Goal: Task Accomplishment & Management: Complete application form

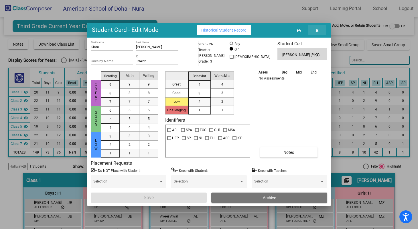
click at [317, 32] on icon "button" at bounding box center [317, 30] width 3 height 4
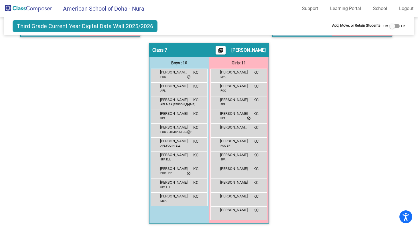
click at [41, 9] on img at bounding box center [28, 8] width 57 height 17
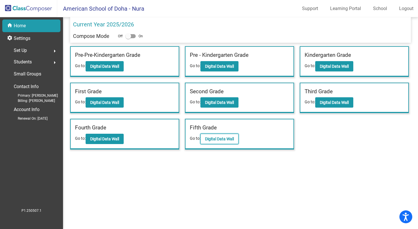
click at [218, 140] on b "Digital Data Wall" at bounding box center [219, 138] width 29 height 5
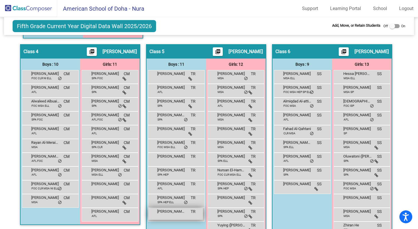
scroll to position [350, 0]
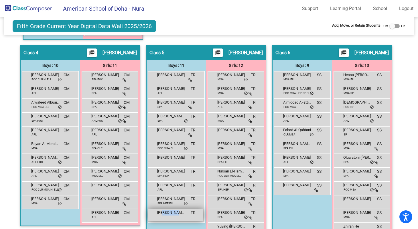
drag, startPoint x: 172, startPoint y: 213, endPoint x: 163, endPoint y: 215, distance: 9.3
click at [163, 215] on span "[PERSON_NAME] De Lama" at bounding box center [171, 212] width 29 height 6
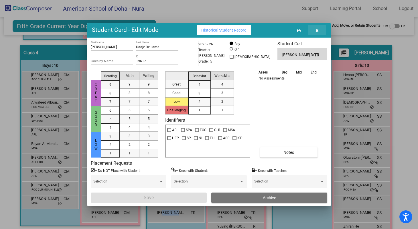
click at [317, 30] on icon "button" at bounding box center [317, 30] width 3 height 4
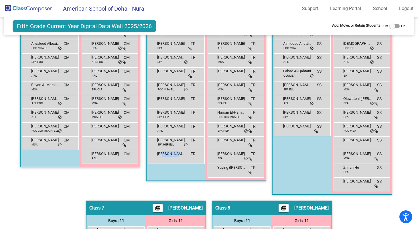
scroll to position [412, 0]
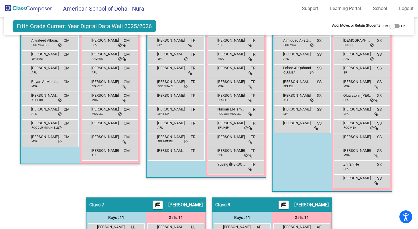
click at [0, 0] on div "Boys : 11 [PERSON_NAME] TR lock do_not_disturb_alt [PERSON_NAME] AFL TR lock do…" at bounding box center [0, 0] width 0 height 0
drag, startPoint x: 185, startPoint y: 156, endPoint x: 166, endPoint y: 170, distance: 23.5
click at [0, 0] on div "Boys : 11 [PERSON_NAME] TR lock do_not_disturb_alt [PERSON_NAME] AFL TR lock do…" at bounding box center [0, 0] width 0 height 0
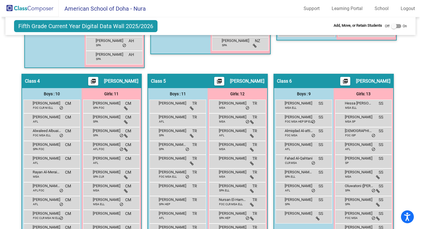
scroll to position [320, 0]
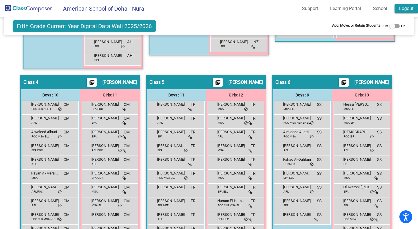
click at [407, 8] on link "Logout" at bounding box center [406, 8] width 23 height 9
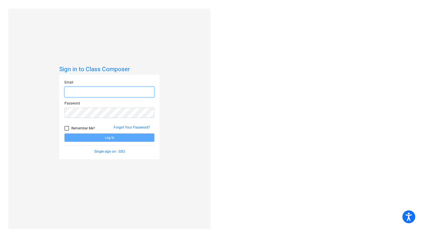
type input "[EMAIL_ADDRESS][DOMAIN_NAME]"
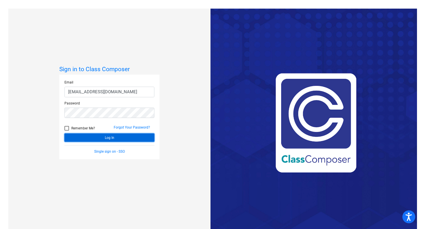
click at [113, 139] on button "Log In" at bounding box center [109, 137] width 90 height 8
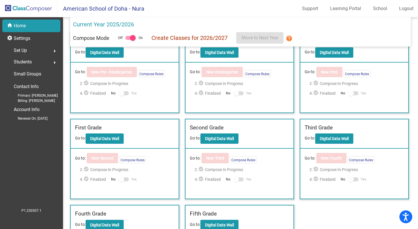
scroll to position [16, 0]
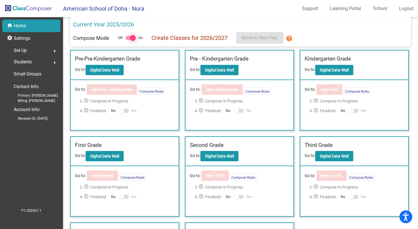
click at [132, 38] on div at bounding box center [133, 38] width 6 height 6
click at [128, 40] on input "checkbox" at bounding box center [128, 40] width 0 height 0
checkbox input "false"
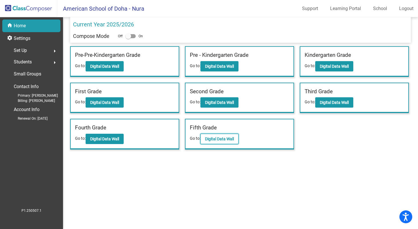
click at [217, 140] on b "Digital Data Wall" at bounding box center [219, 138] width 29 height 5
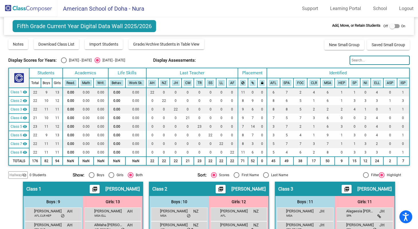
click at [392, 26] on div at bounding box center [393, 26] width 6 height 6
checkbox input "true"
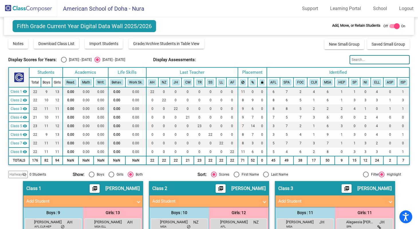
scroll to position [1, 0]
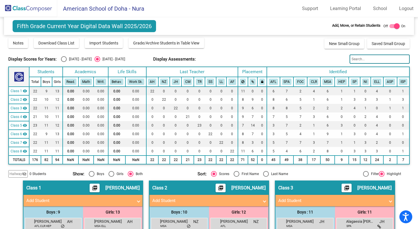
click at [37, 8] on img at bounding box center [28, 8] width 57 height 17
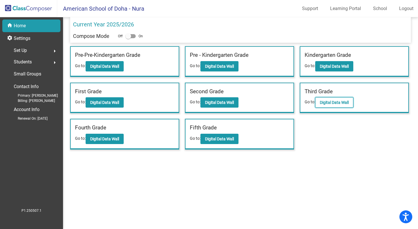
click at [327, 102] on b "Digital Data Wall" at bounding box center [334, 102] width 29 height 5
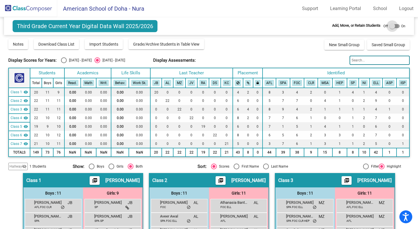
click at [390, 27] on div at bounding box center [393, 26] width 6 height 6
checkbox input "true"
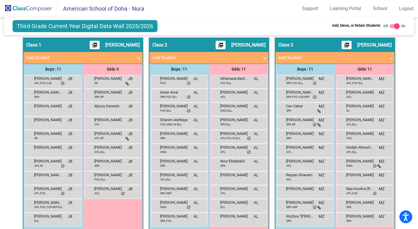
scroll to position [135, 0]
click at [138, 59] on span at bounding box center [139, 57] width 2 height 7
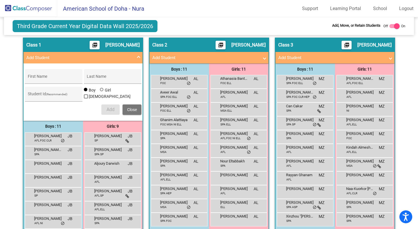
scroll to position [134, 0]
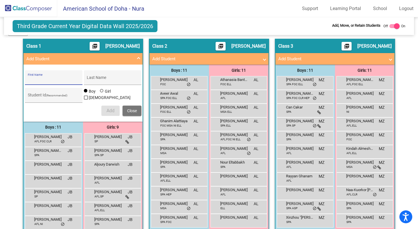
click at [73, 80] on input "First Name" at bounding box center [54, 79] width 52 height 5
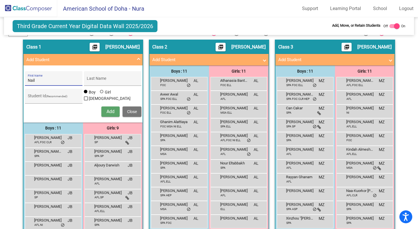
type input "Nail"
click at [106, 82] on input "Last Name" at bounding box center [113, 80] width 52 height 5
click at [106, 78] on input "Last Name" at bounding box center [113, 80] width 52 height 5
type input "Park"
click at [50, 81] on input "Nail" at bounding box center [54, 80] width 52 height 5
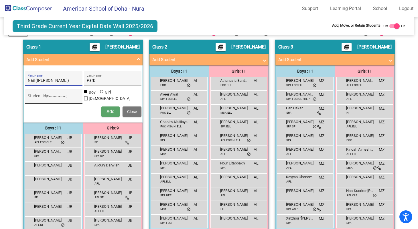
type input "Nail ([PERSON_NAME])"
click at [50, 99] on input "Student Id (Recommended)" at bounding box center [54, 98] width 52 height 5
click at [108, 111] on span "Add" at bounding box center [111, 111] width 8 height 5
click at [23, 8] on img at bounding box center [28, 8] width 57 height 17
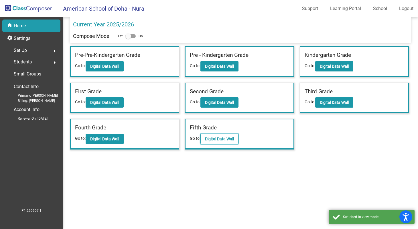
click at [225, 140] on b "Digital Data Wall" at bounding box center [219, 138] width 29 height 5
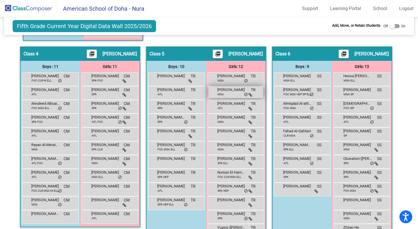
scroll to position [349, 0]
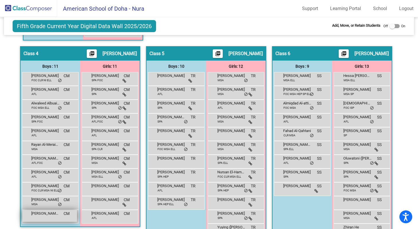
click at [44, 217] on div "[PERSON_NAME] De Lama CM lock do_not_disturb_alt" at bounding box center [49, 216] width 55 height 12
